Goal: Navigation & Orientation: Find specific page/section

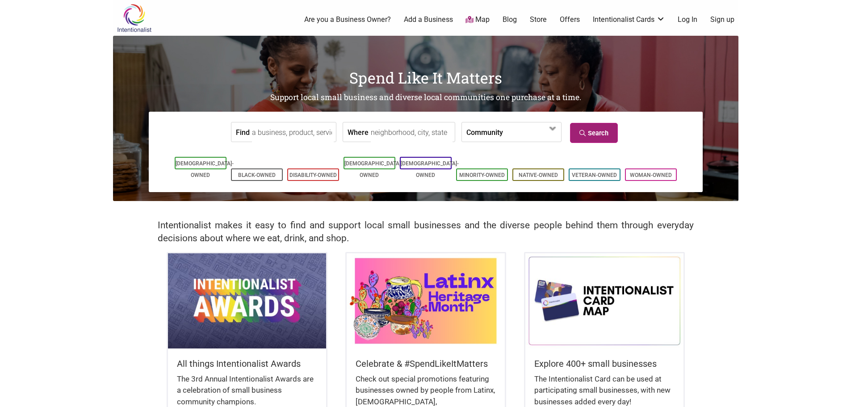
click at [584, 131] on icon at bounding box center [584, 133] width 8 height 6
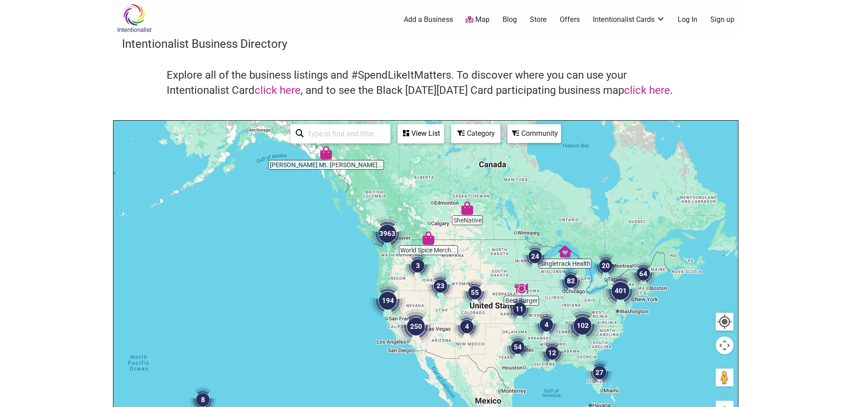
click at [387, 233] on img "3963" at bounding box center [388, 234] width 36 height 36
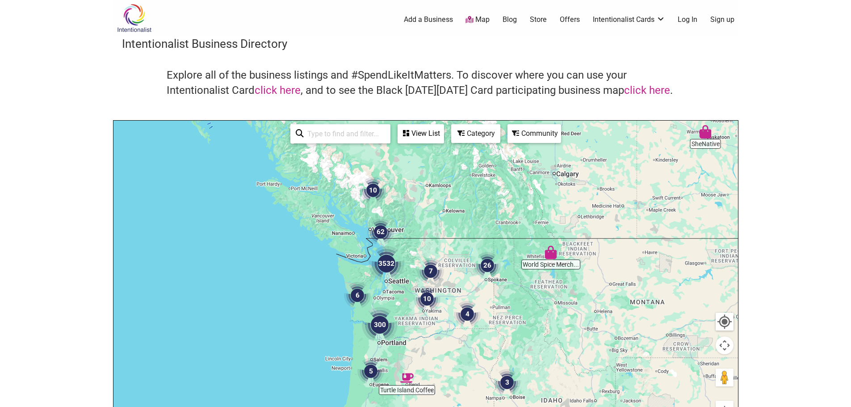
click at [419, 131] on div "View List" at bounding box center [421, 133] width 45 height 17
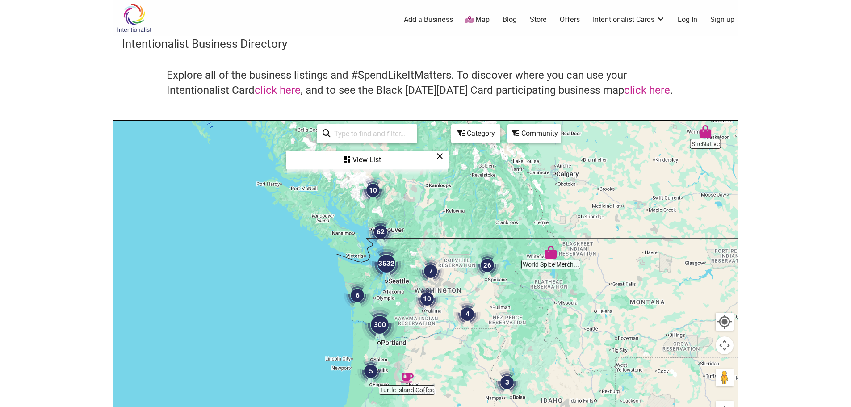
click at [376, 155] on div "View List" at bounding box center [367, 159] width 161 height 17
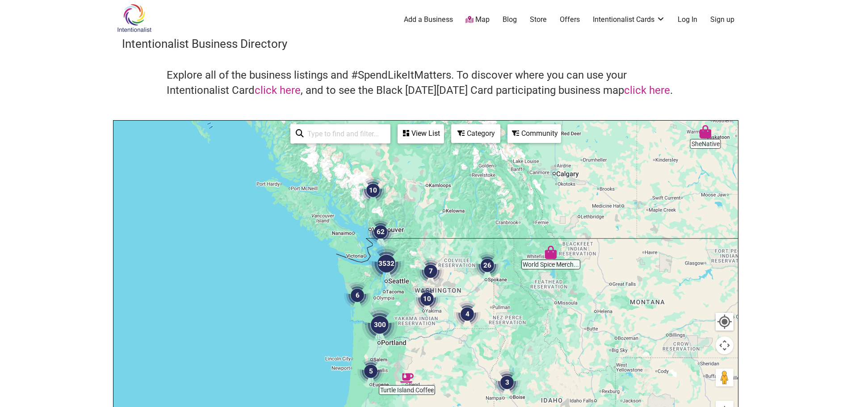
click at [407, 131] on icon at bounding box center [406, 133] width 6 height 7
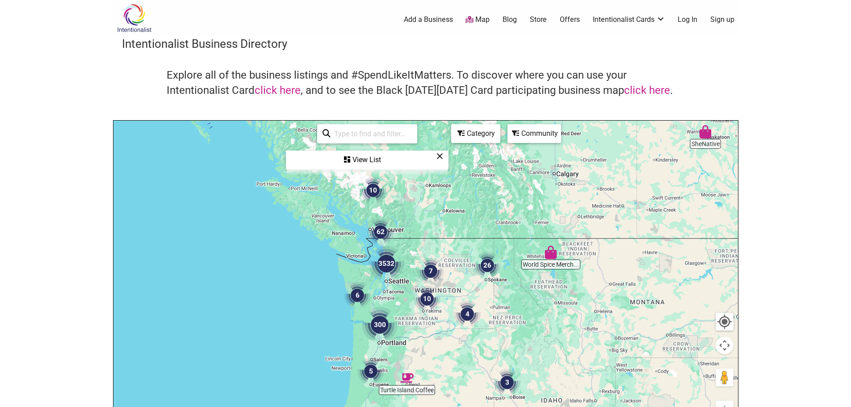
click at [474, 134] on div "Category" at bounding box center [475, 133] width 47 height 17
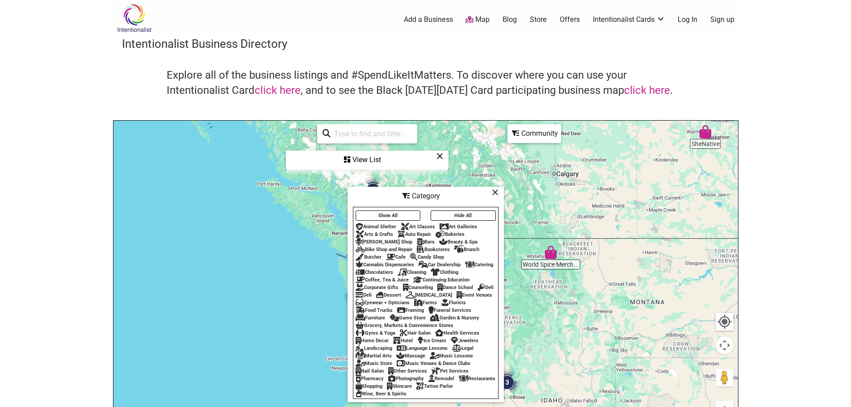
click at [439, 156] on icon at bounding box center [440, 156] width 7 height 0
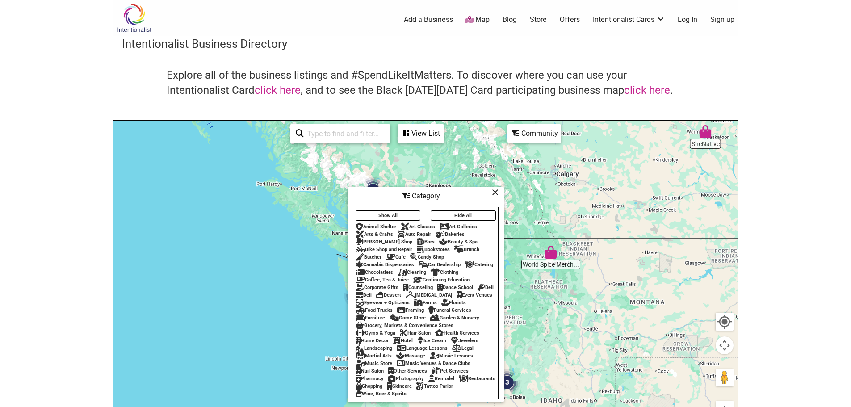
click at [454, 231] on div "Bakeries" at bounding box center [450, 234] width 29 height 6
click at [399, 255] on div "Cafe" at bounding box center [396, 257] width 20 height 6
click at [397, 277] on div "Coffee, Tea & Juice" at bounding box center [382, 280] width 53 height 6
click at [372, 292] on div "Deli" at bounding box center [364, 295] width 16 height 6
click at [393, 307] on div "Food Trucks" at bounding box center [374, 310] width 37 height 6
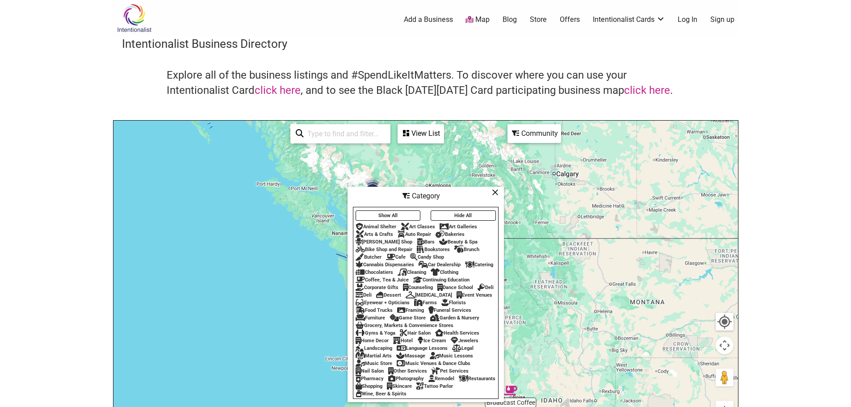
click at [459, 382] on div "Restaurants" at bounding box center [477, 379] width 37 height 6
click at [525, 318] on div "To navigate, press the arrow keys." at bounding box center [425, 295] width 625 height 348
click at [497, 192] on icon at bounding box center [495, 192] width 7 height 0
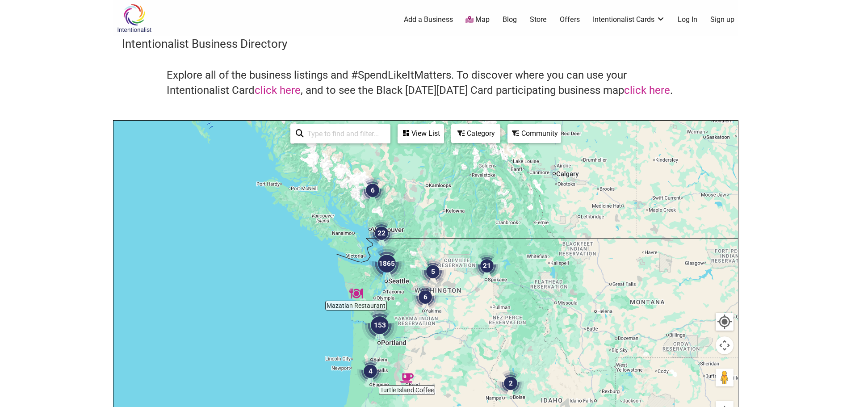
click at [394, 261] on img "1865" at bounding box center [387, 264] width 36 height 36
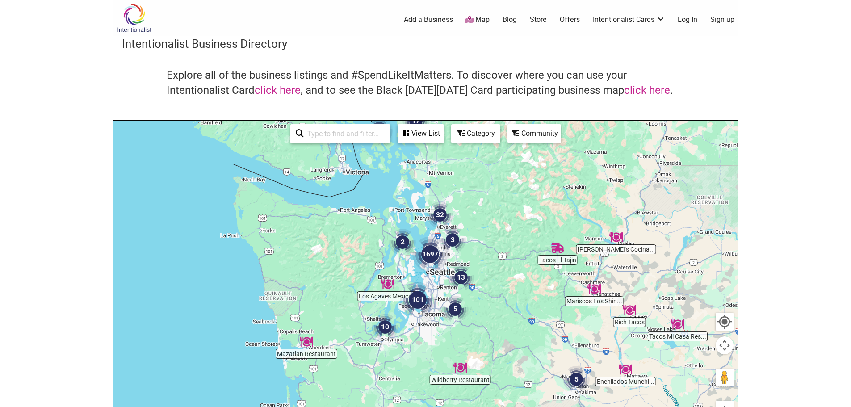
click at [433, 258] on img "1697" at bounding box center [430, 254] width 36 height 36
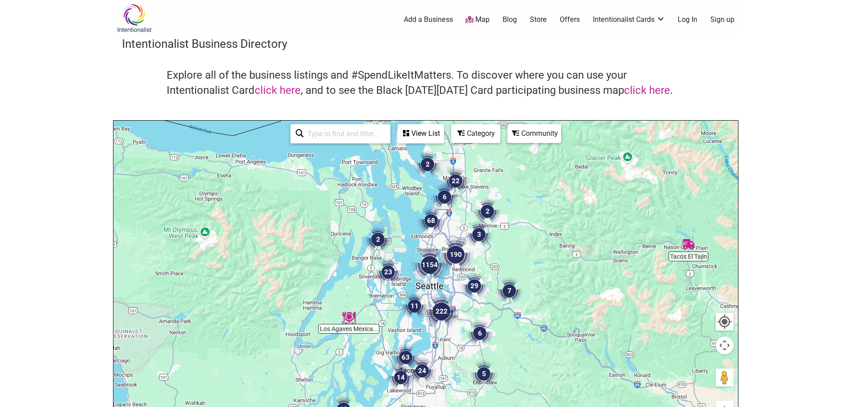
click at [431, 263] on img "1154" at bounding box center [430, 265] width 36 height 36
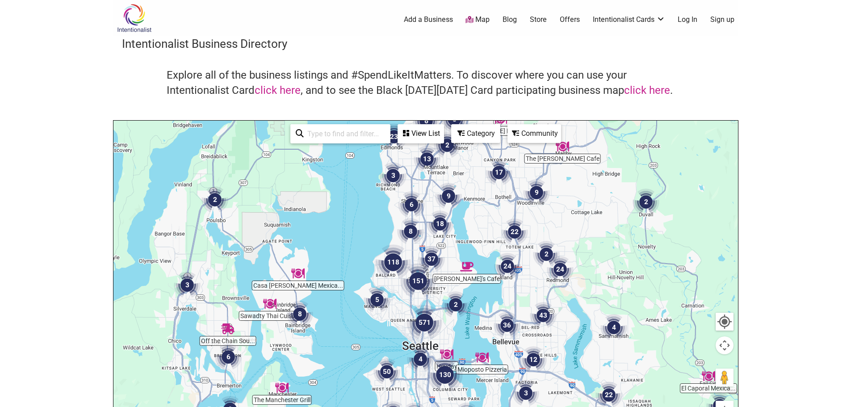
click at [421, 321] on img "571" at bounding box center [425, 323] width 36 height 36
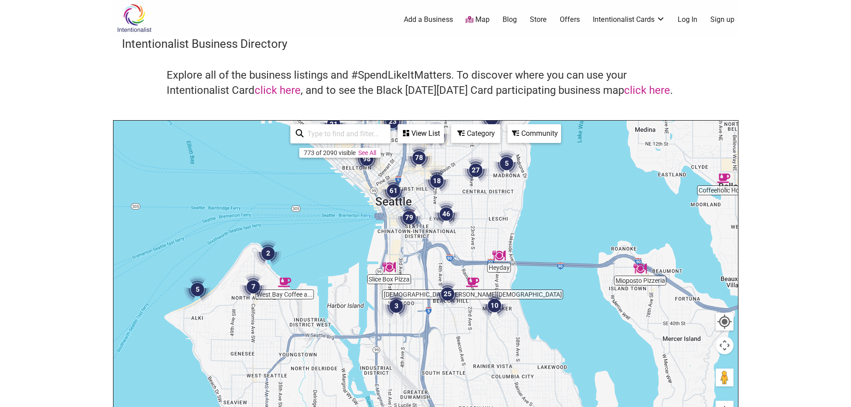
drag, startPoint x: 417, startPoint y: 352, endPoint x: 405, endPoint y: 198, distance: 154.2
click at [416, 159] on div "To navigate, press the arrow keys." at bounding box center [728, 159] width 625 height 0
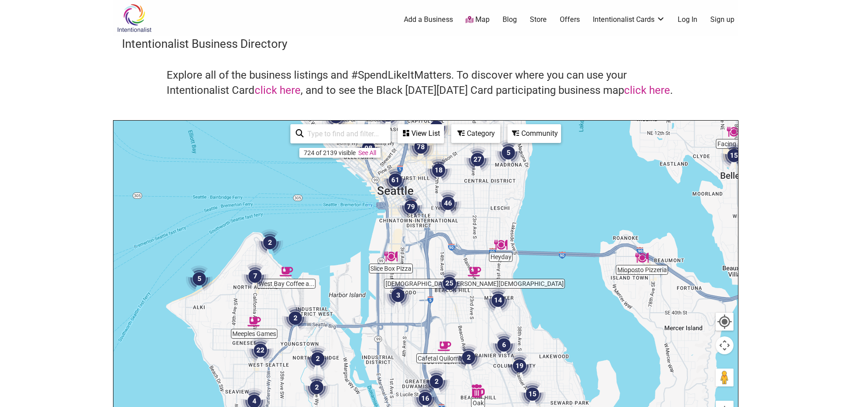
click at [399, 294] on img "3" at bounding box center [398, 295] width 27 height 27
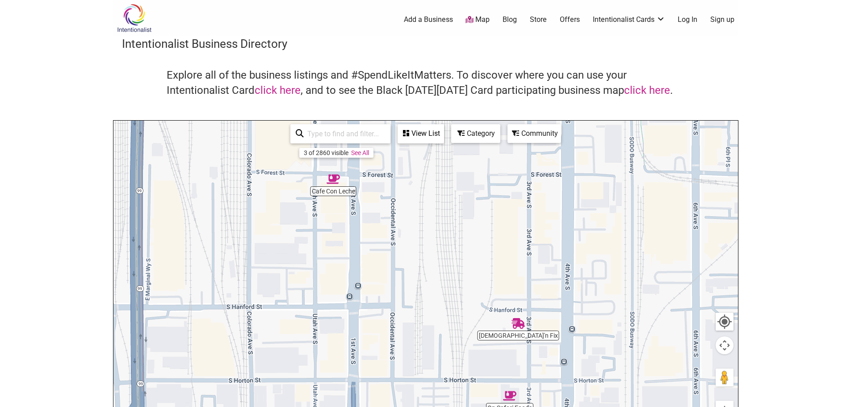
click at [335, 180] on img "Cafe Con Leche" at bounding box center [333, 178] width 13 height 13
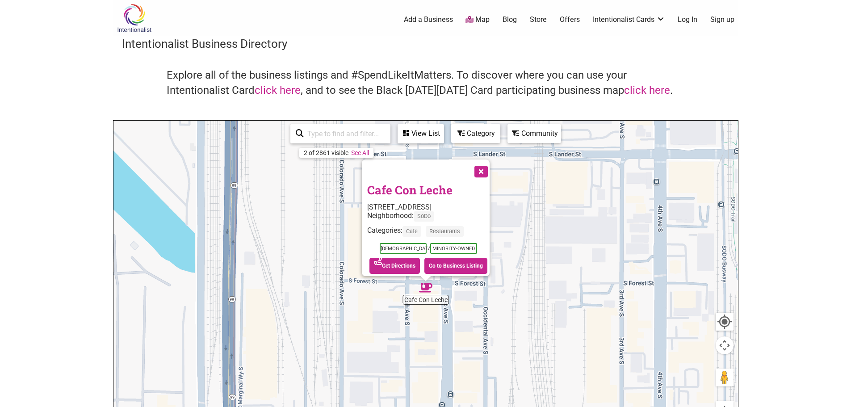
click at [482, 166] on button "Close" at bounding box center [480, 171] width 22 height 22
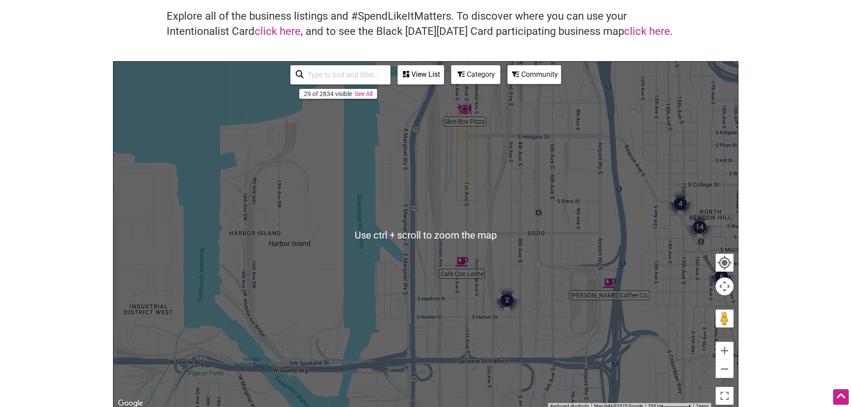
scroll to position [59, 0]
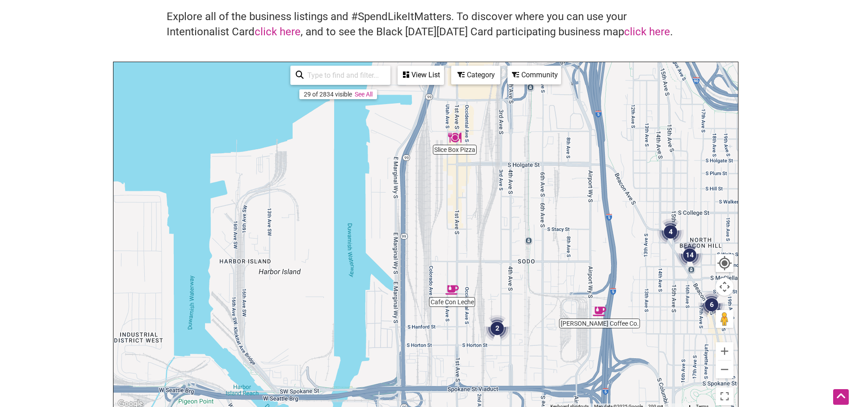
drag, startPoint x: 499, startPoint y: 211, endPoint x: 485, endPoint y: 251, distance: 42.0
click at [485, 251] on div "To navigate, press the arrow keys." at bounding box center [425, 236] width 625 height 348
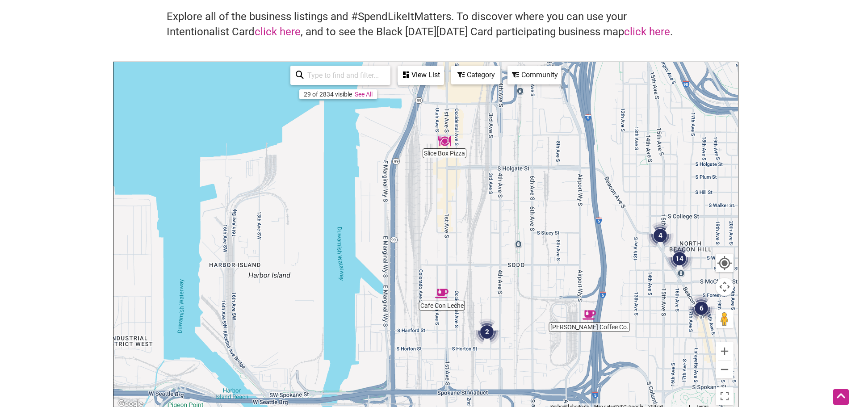
click at [446, 151] on div "To navigate, press the arrow keys." at bounding box center [425, 236] width 625 height 348
click at [446, 144] on img "Slice Box Pizza" at bounding box center [444, 140] width 13 height 13
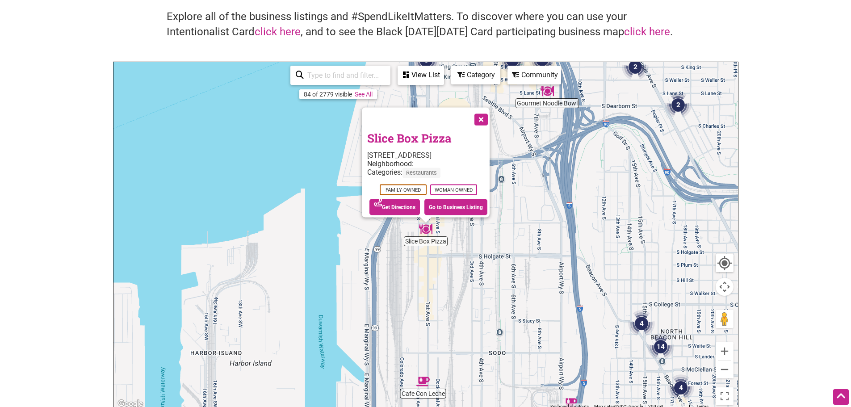
click at [488, 113] on button "Close" at bounding box center [480, 119] width 22 height 22
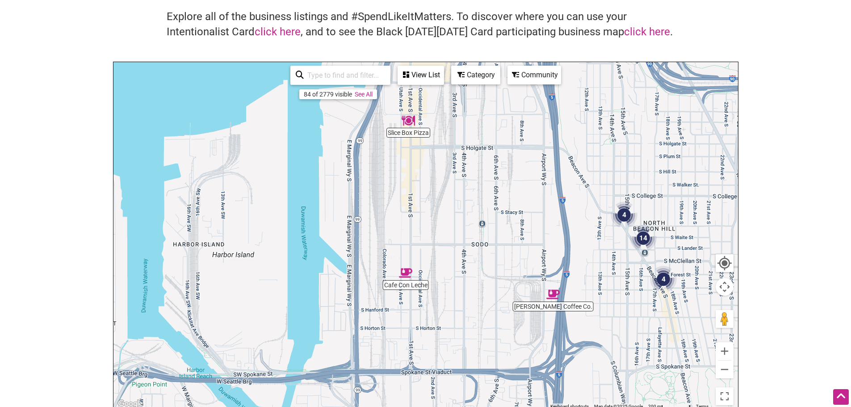
drag, startPoint x: 474, startPoint y: 313, endPoint x: 454, endPoint y: 183, distance: 131.4
click at [454, 183] on div "To navigate, press the arrow keys." at bounding box center [425, 236] width 625 height 348
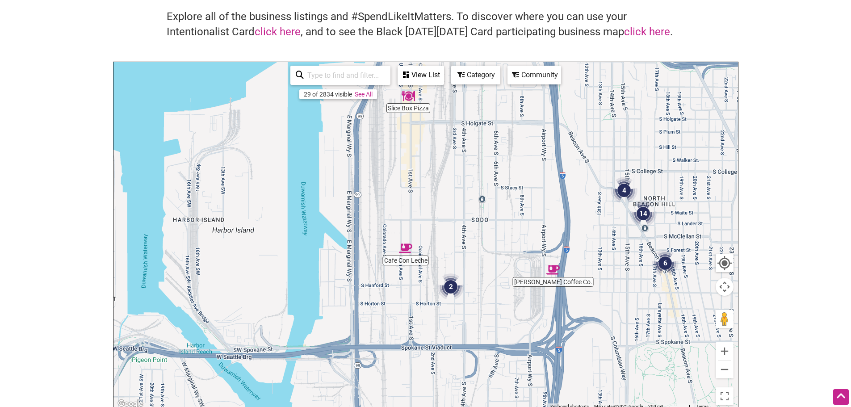
drag, startPoint x: 488, startPoint y: 297, endPoint x: 480, endPoint y: 280, distance: 19.4
click at [480, 280] on div "To navigate, press the arrow keys." at bounding box center [425, 236] width 625 height 348
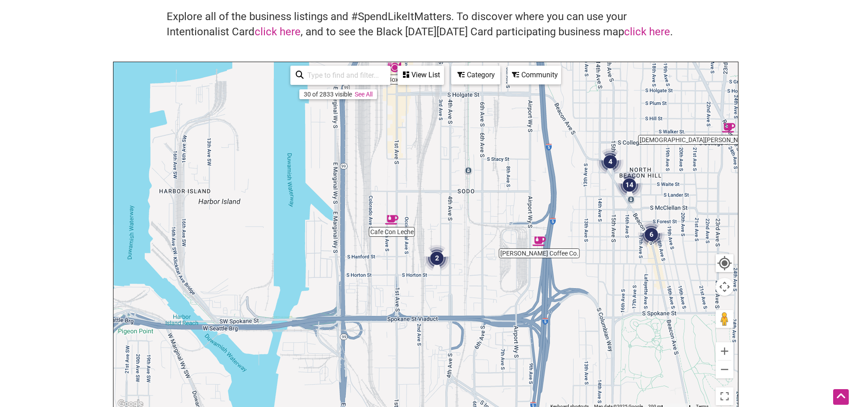
click at [440, 260] on img "2" at bounding box center [437, 258] width 27 height 27
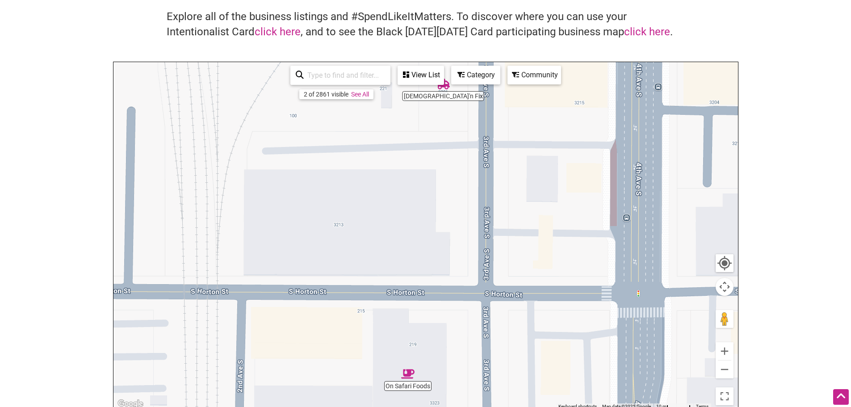
click at [408, 381] on div "To navigate, press the arrow keys." at bounding box center [425, 236] width 625 height 348
click at [407, 378] on img "On Safari Foods" at bounding box center [407, 373] width 13 height 13
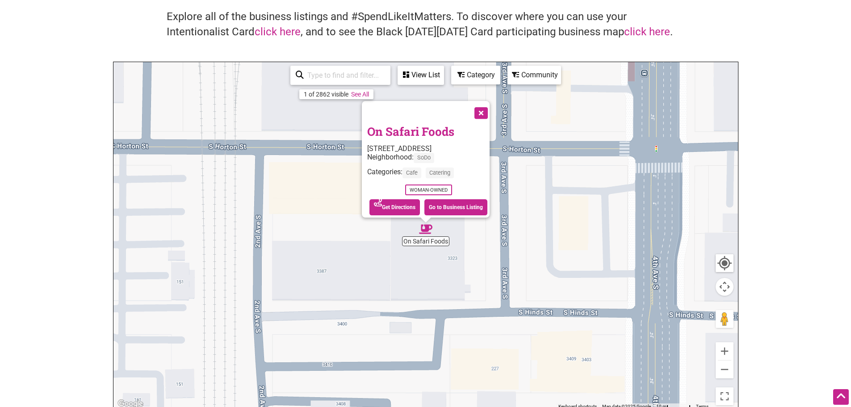
click at [413, 124] on link "On Safari Foods" at bounding box center [410, 131] width 87 height 15
click at [485, 103] on button "Close" at bounding box center [480, 112] width 22 height 22
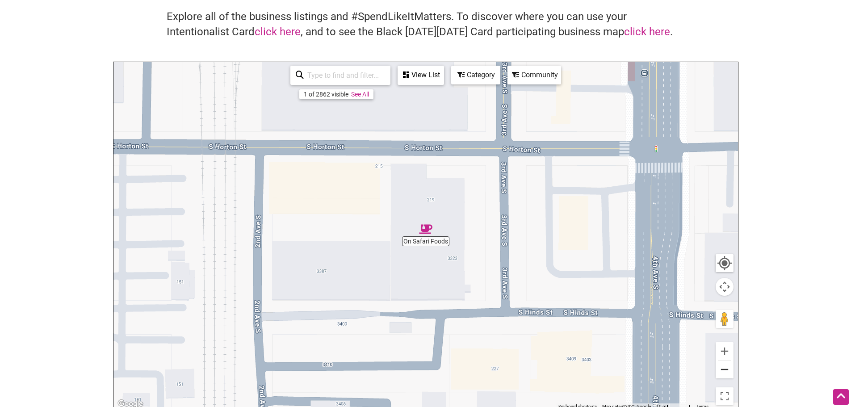
click at [728, 374] on button "Zoom out" at bounding box center [725, 370] width 18 height 18
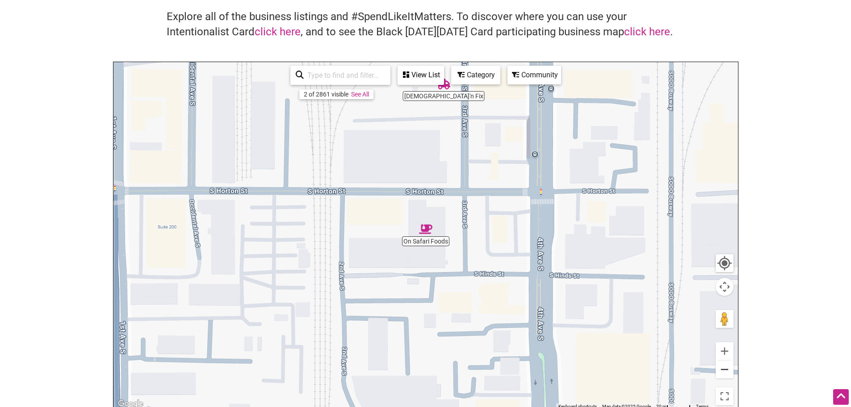
click at [728, 374] on button "Zoom out" at bounding box center [725, 370] width 18 height 18
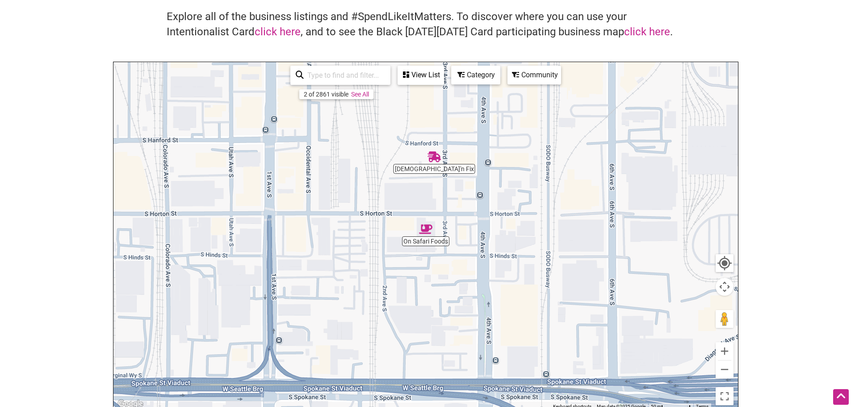
click at [432, 157] on img "Chick'n Fix" at bounding box center [434, 156] width 13 height 13
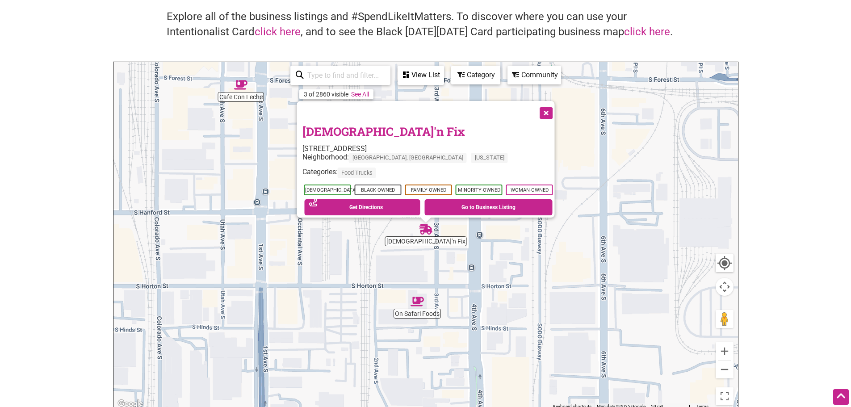
click at [345, 128] on link "Chick'n Fix" at bounding box center [383, 131] width 163 height 15
click at [551, 109] on button "Close" at bounding box center [545, 112] width 22 height 22
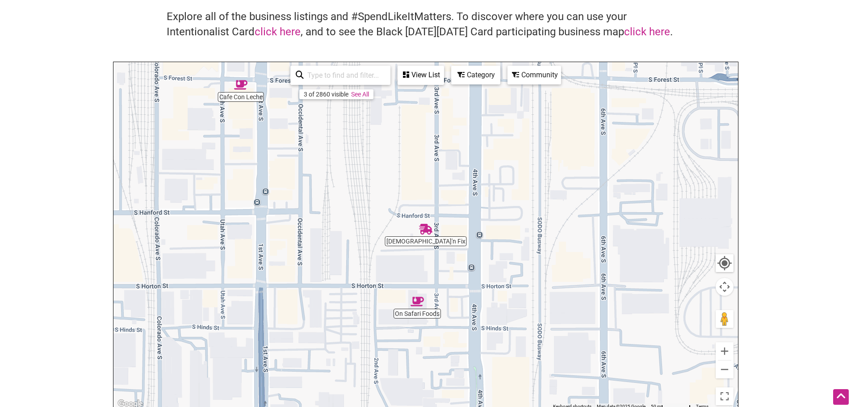
drag, startPoint x: 306, startPoint y: 128, endPoint x: 265, endPoint y: 90, distance: 55.9
click at [265, 90] on div "To navigate, press the arrow keys." at bounding box center [425, 236] width 625 height 348
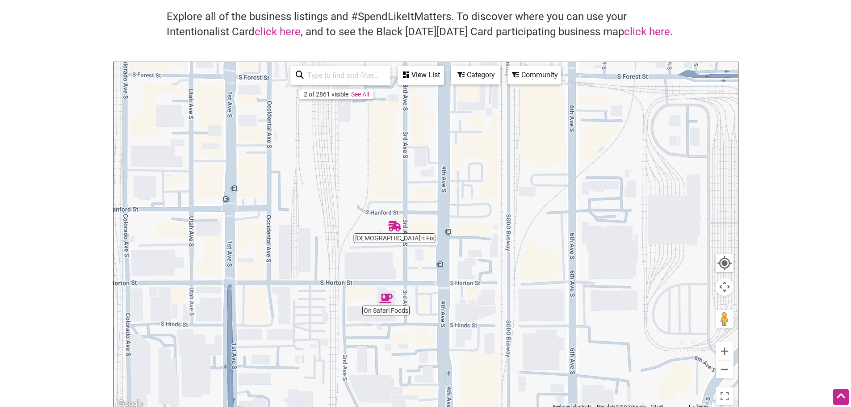
drag, startPoint x: 222, startPoint y: 96, endPoint x: 326, endPoint y: 253, distance: 188.9
click at [326, 253] on div "To navigate, press the arrow keys." at bounding box center [425, 236] width 625 height 348
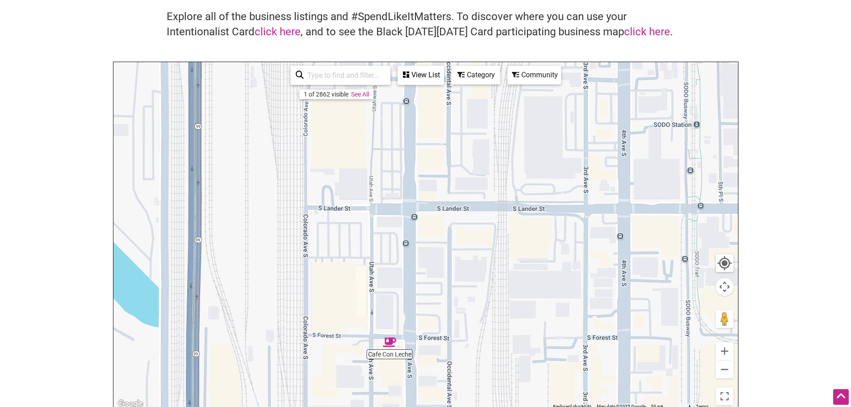
click at [390, 344] on img "Cafe Con Leche" at bounding box center [389, 342] width 13 height 13
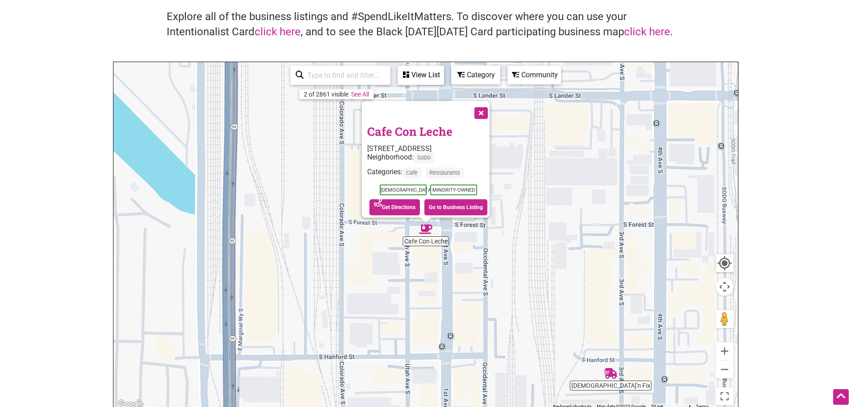
click at [402, 126] on link "Cafe Con Leche" at bounding box center [409, 131] width 85 height 15
click at [486, 108] on button "Close" at bounding box center [480, 112] width 22 height 22
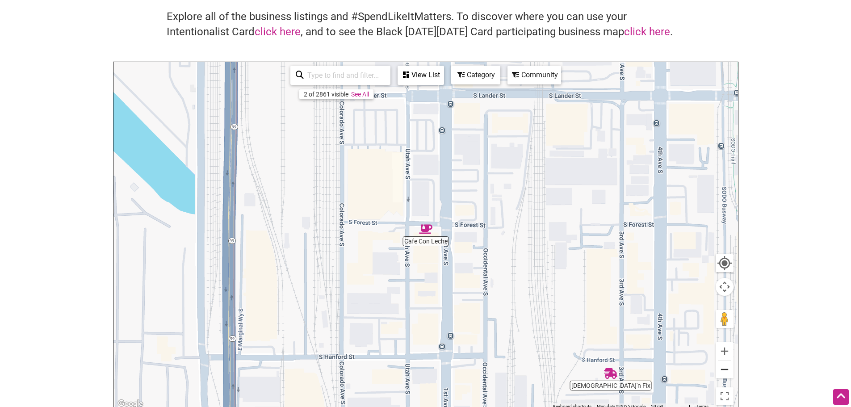
click at [723, 377] on button "Zoom out" at bounding box center [725, 370] width 18 height 18
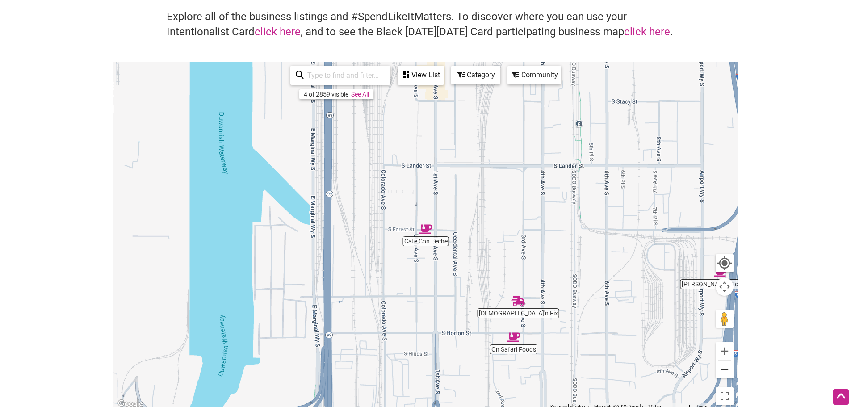
click at [723, 377] on button "Zoom out" at bounding box center [725, 370] width 18 height 18
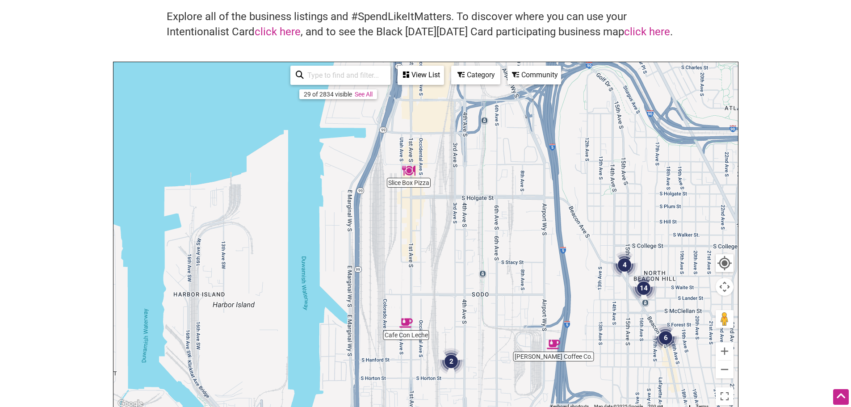
drag, startPoint x: 491, startPoint y: 176, endPoint x: 457, endPoint y: 312, distance: 139.5
click at [457, 312] on div "To navigate, press the arrow keys." at bounding box center [425, 236] width 625 height 348
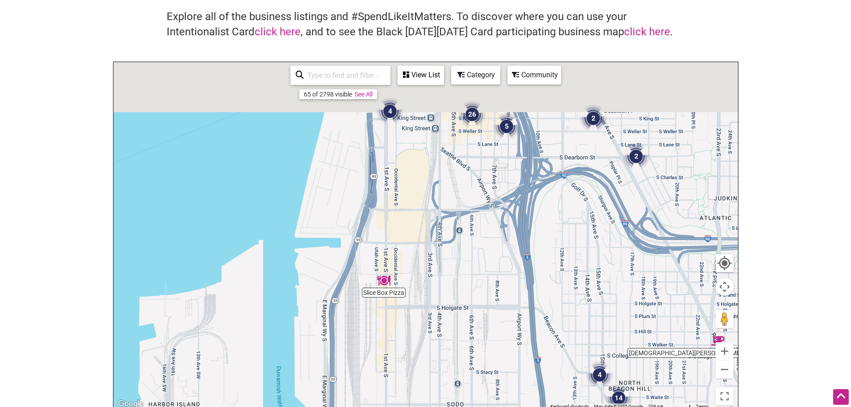
drag, startPoint x: 407, startPoint y: 223, endPoint x: 394, endPoint y: 340, distance: 118.7
click at [394, 340] on div "To navigate, press the arrow keys." at bounding box center [425, 236] width 625 height 348
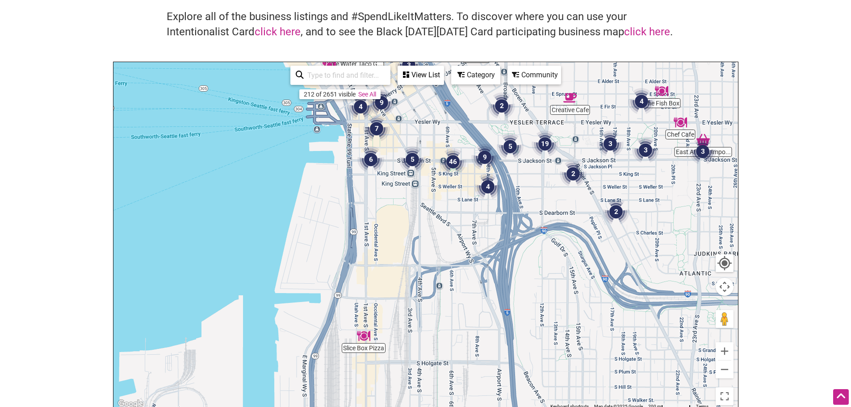
drag, startPoint x: 394, startPoint y: 328, endPoint x: 381, endPoint y: 29, distance: 298.7
click at [381, 29] on div "Intentionalist Business Directory Explore all of the business listings and #Spe…" at bounding box center [426, 193] width 626 height 433
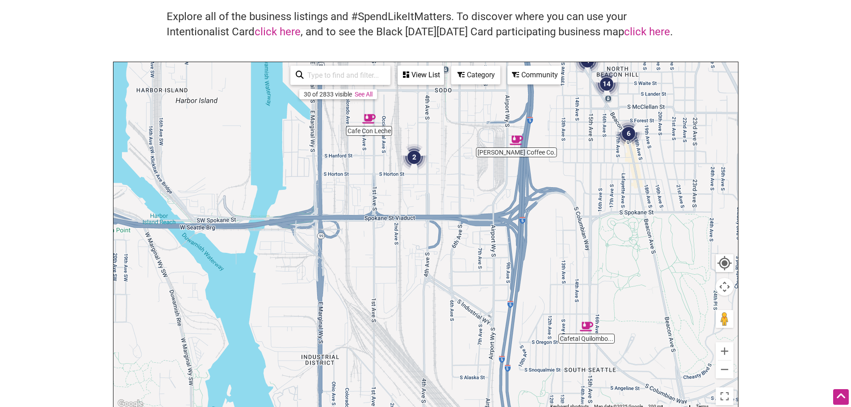
drag, startPoint x: 358, startPoint y: 187, endPoint x: 374, endPoint y: 63, distance: 125.2
click at [374, 63] on div "Cafetal Quilombo... Cafe Con Leche Buddha Bruddah Lula Coffee Co. 14 6 4 2 To n…" at bounding box center [425, 236] width 625 height 348
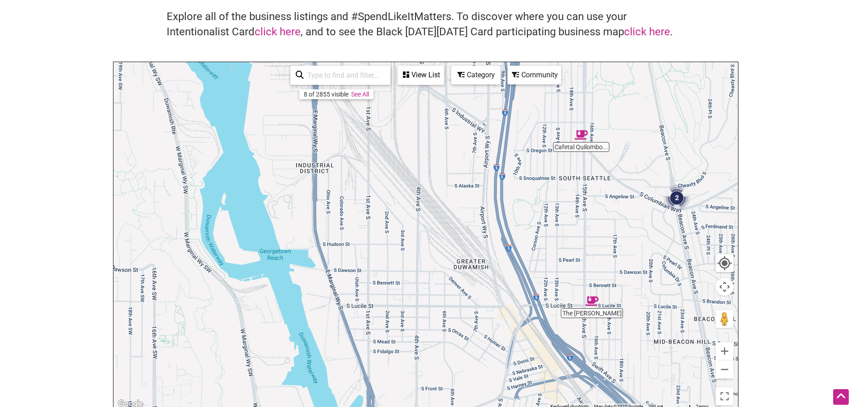
drag, startPoint x: 402, startPoint y: 255, endPoint x: 374, endPoint y: 143, distance: 115.4
click at [374, 143] on div "To navigate, press the arrow keys." at bounding box center [425, 236] width 625 height 348
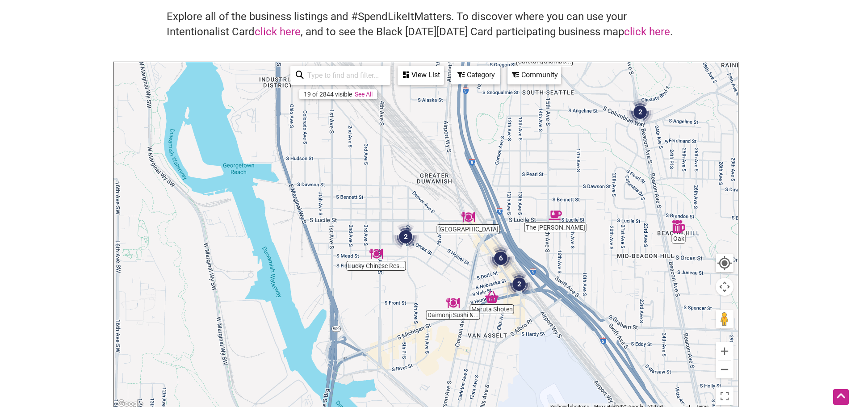
drag, startPoint x: 442, startPoint y: 291, endPoint x: 404, endPoint y: 205, distance: 94.0
click at [404, 205] on div "To navigate, press the arrow keys." at bounding box center [425, 236] width 625 height 348
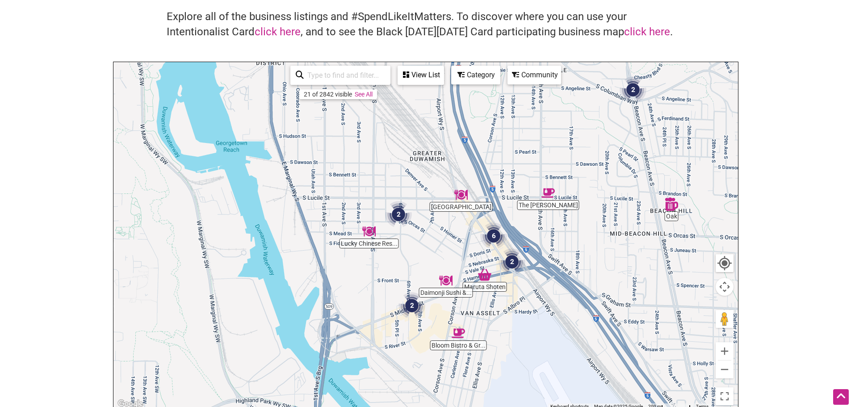
drag, startPoint x: 431, startPoint y: 252, endPoint x: 422, endPoint y: 225, distance: 28.7
click at [422, 225] on div "To navigate, press the arrow keys." at bounding box center [425, 236] width 625 height 348
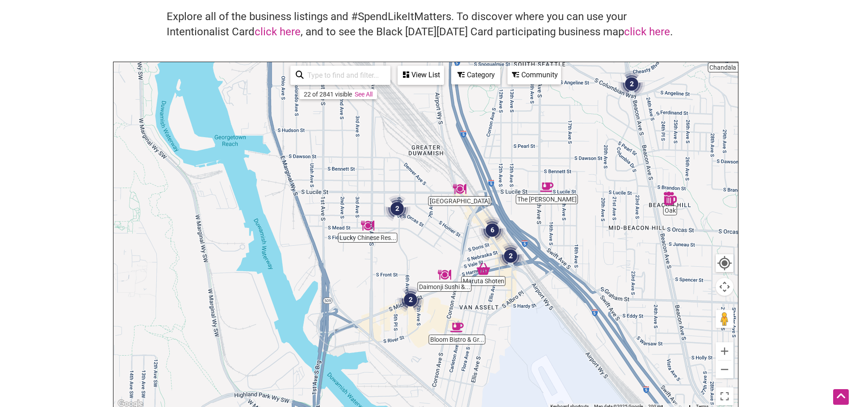
click at [396, 205] on img "2" at bounding box center [397, 208] width 27 height 27
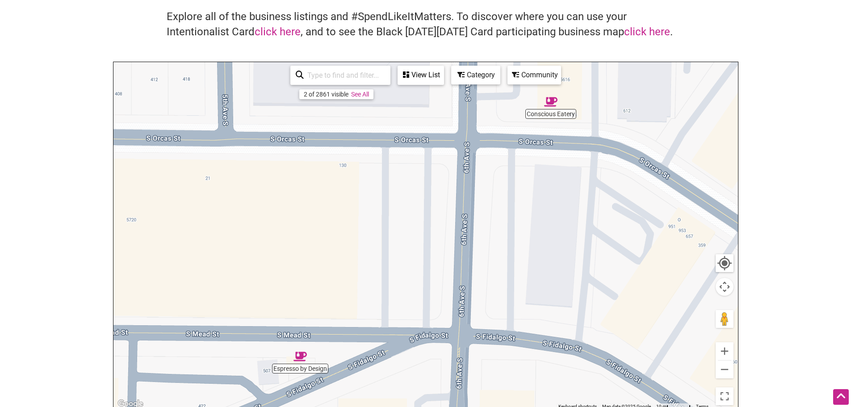
click at [299, 361] on img "Espresso by Design" at bounding box center [300, 356] width 13 height 13
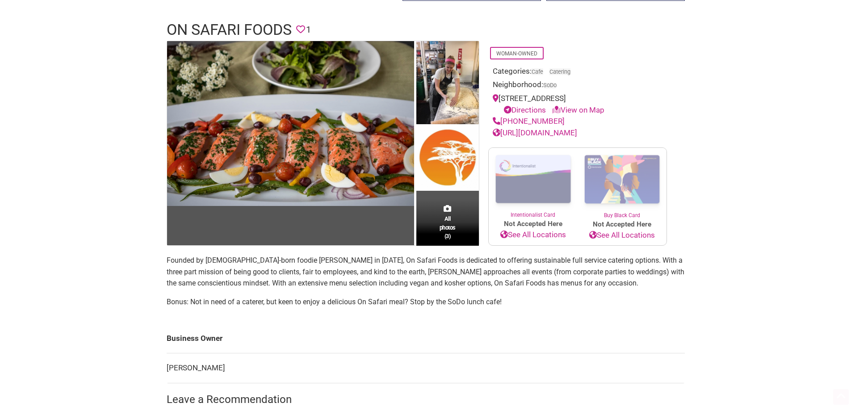
scroll to position [53, 0]
click at [525, 132] on link "https://www.onsafarifoods.com/" at bounding box center [535, 132] width 84 height 9
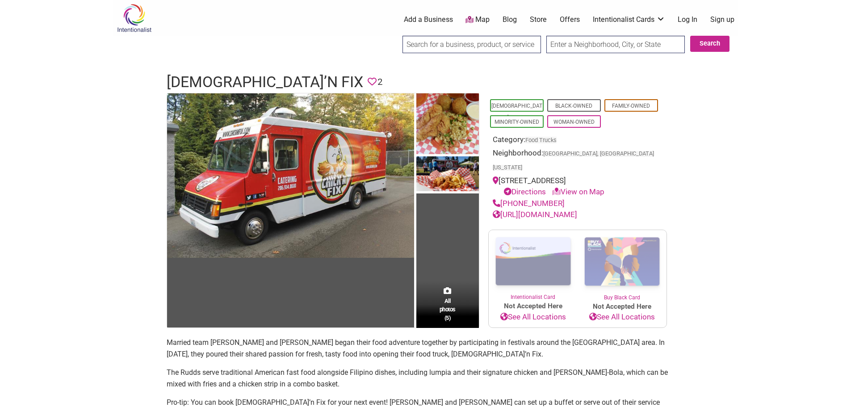
click at [529, 210] on link "[URL][DOMAIN_NAME]" at bounding box center [535, 214] width 84 height 9
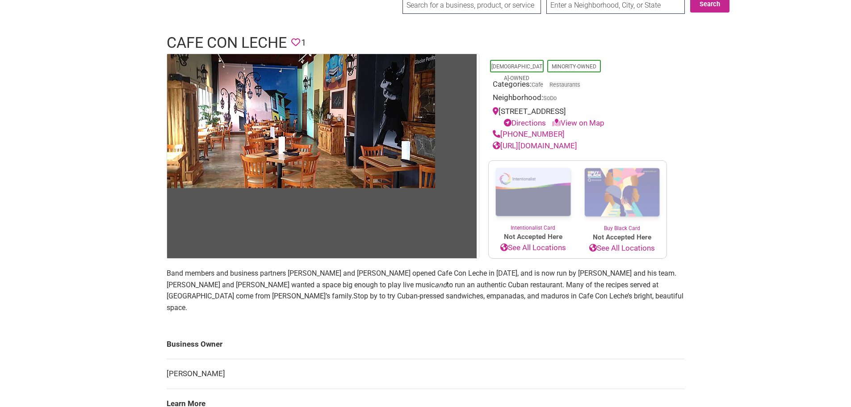
scroll to position [40, 0]
click at [541, 144] on link "[URL][DOMAIN_NAME]" at bounding box center [535, 145] width 84 height 9
